Goal: Task Accomplishment & Management: Manage account settings

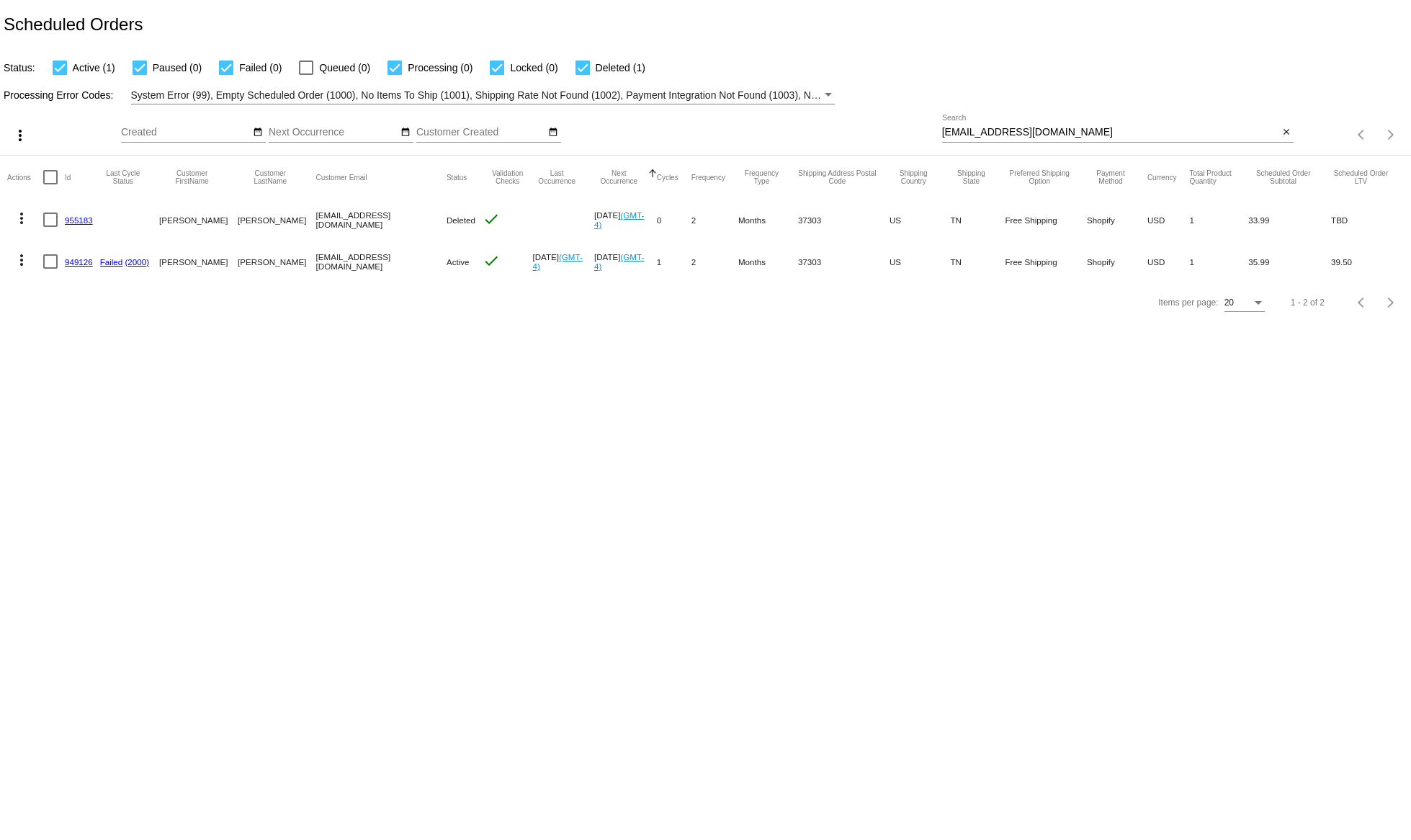
click at [1021, 131] on input "[EMAIL_ADDRESS][DOMAIN_NAME]" at bounding box center [1111, 132] width 337 height 11
paste input "beckah65"
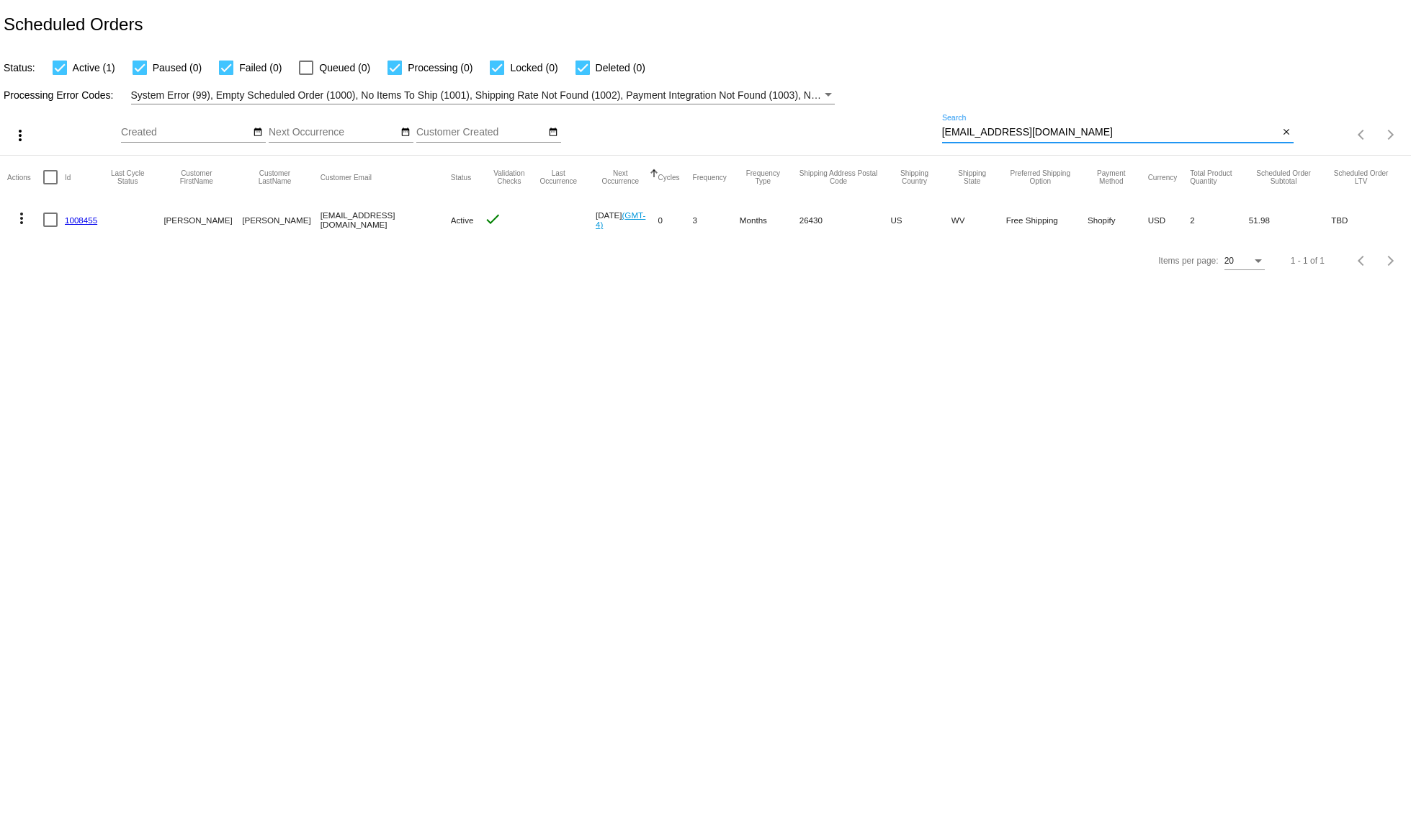
type input "[EMAIL_ADDRESS][DOMAIN_NAME]"
click at [24, 220] on mat-icon "more_vert" at bounding box center [22, 218] width 18 height 18
click at [56, 388] on span "Delete" at bounding box center [64, 391] width 29 height 11
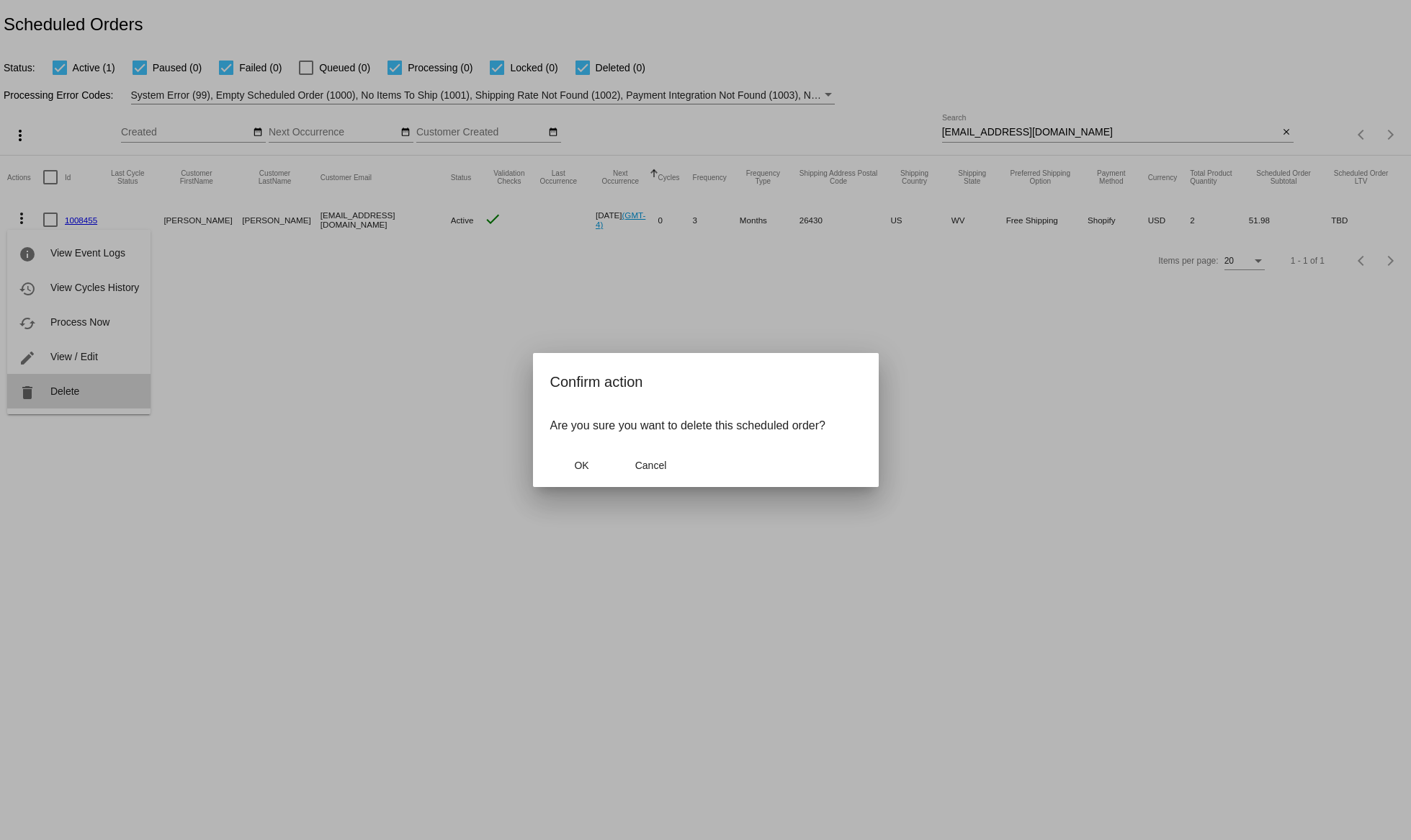
click at [56, 387] on div at bounding box center [705, 420] width 1411 height 840
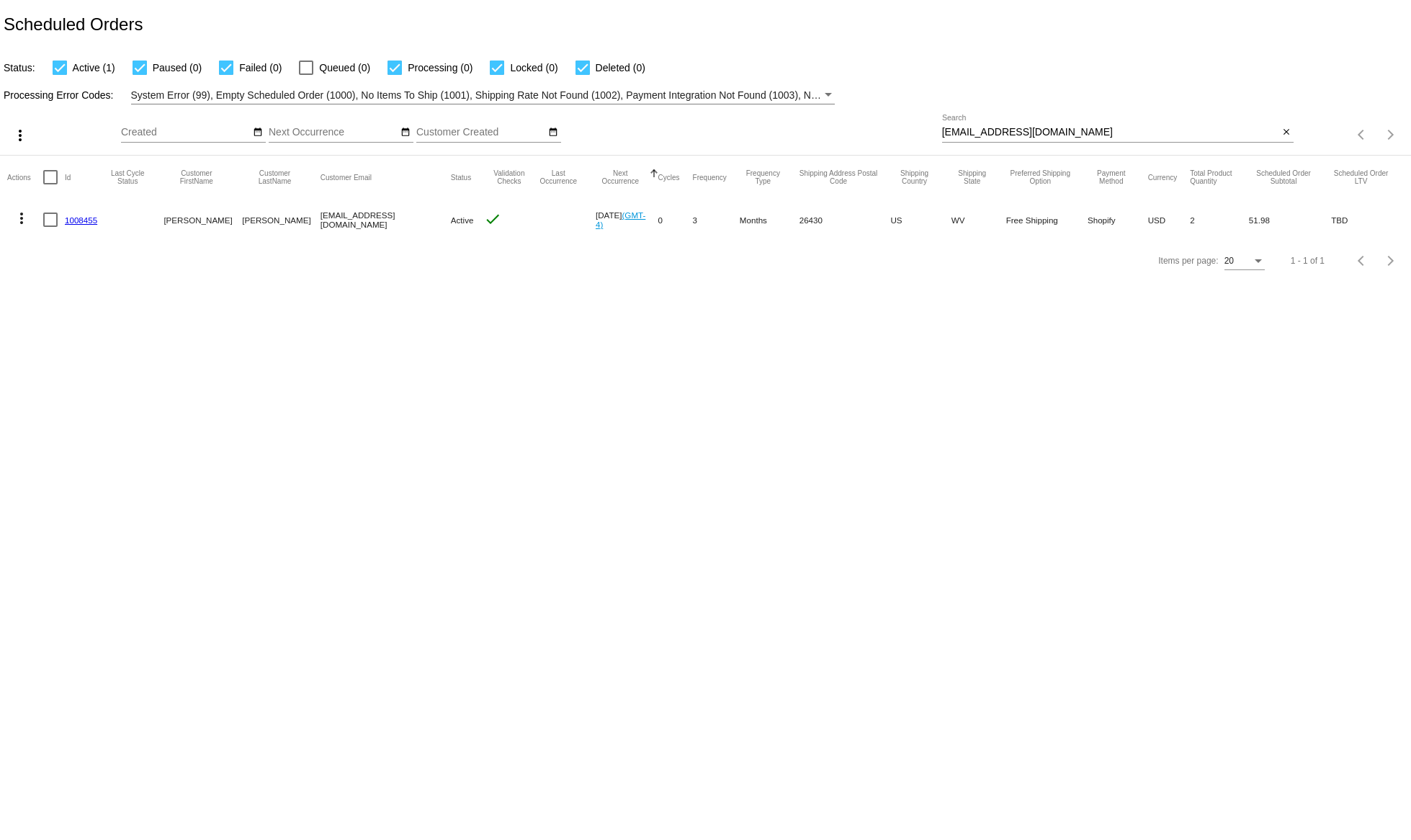
click at [24, 217] on mat-icon "more_vert" at bounding box center [22, 218] width 18 height 18
click at [64, 397] on button "delete Delete" at bounding box center [79, 391] width 143 height 34
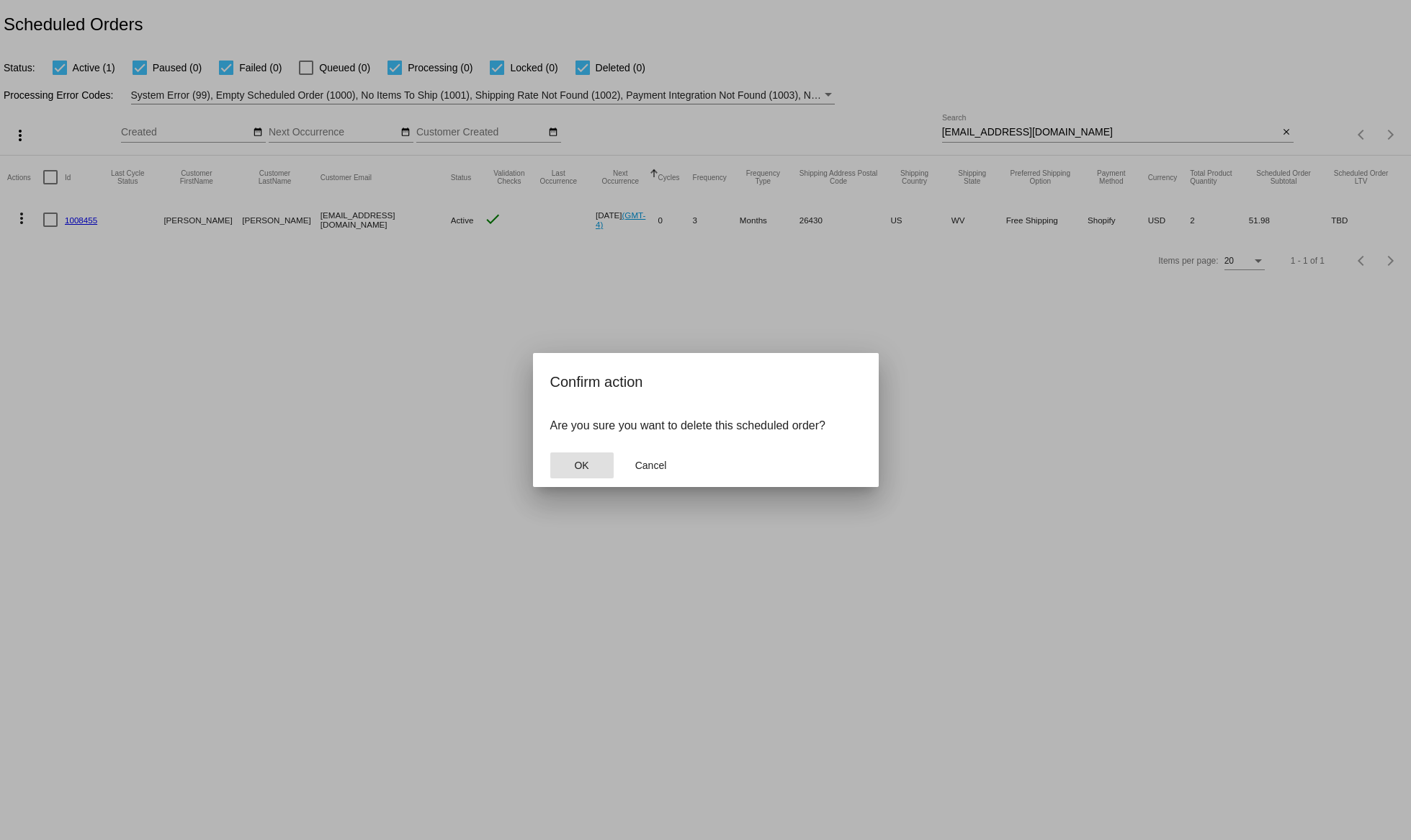
click at [596, 461] on button "OK" at bounding box center [582, 465] width 64 height 26
